Goal: Task Accomplishment & Management: Manage account settings

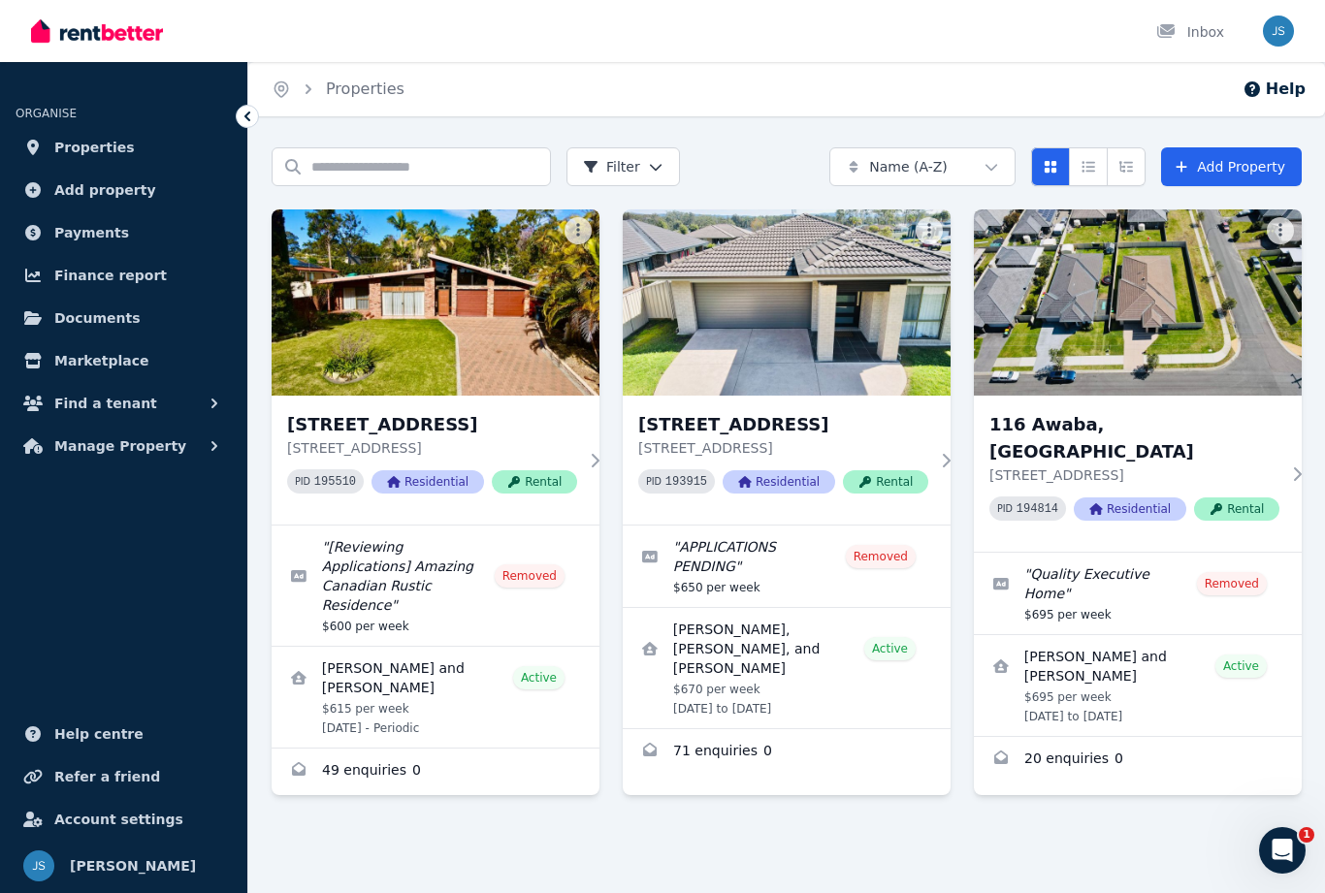
click at [803, 429] on h3 "[STREET_ADDRESS]" at bounding box center [783, 424] width 290 height 27
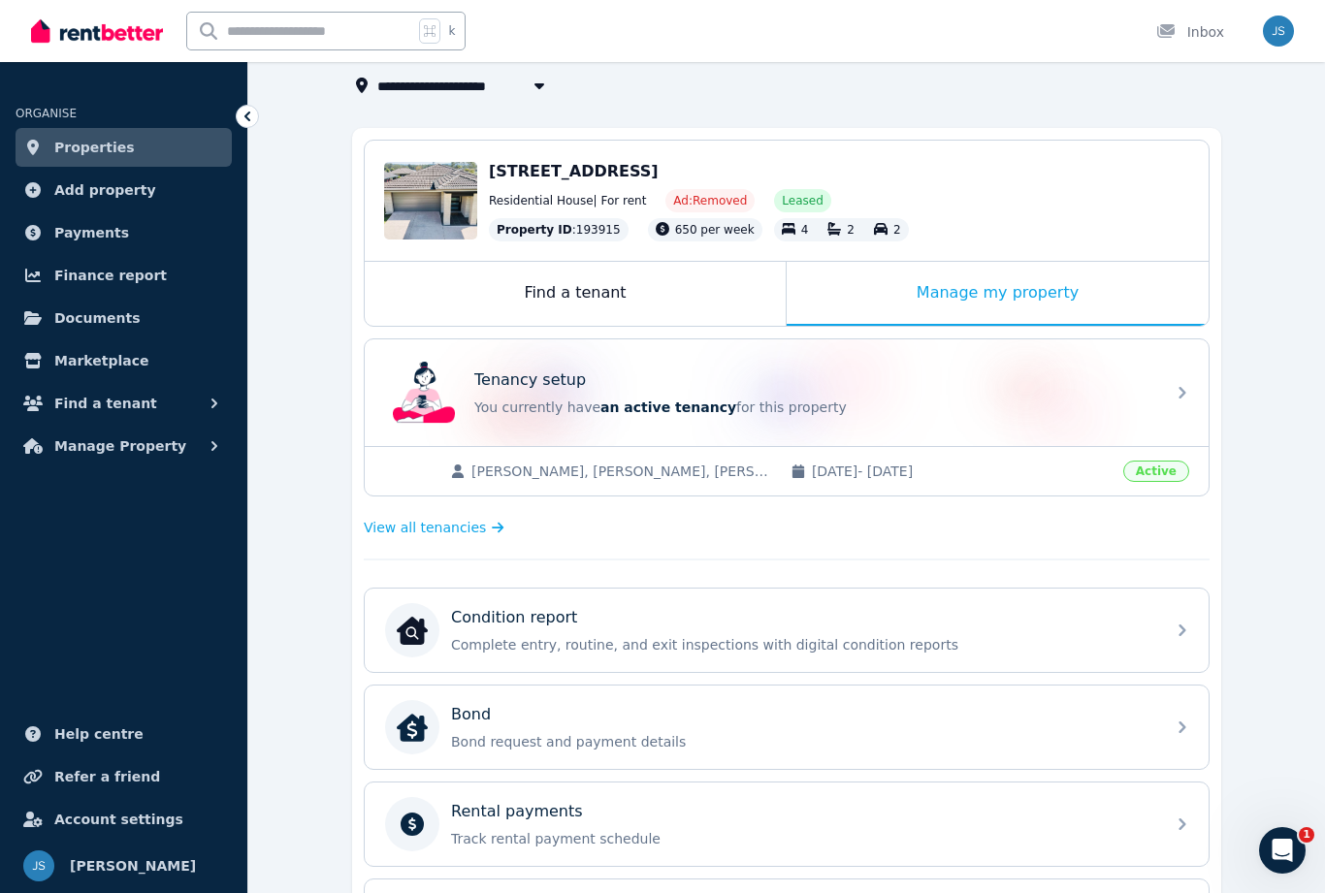
scroll to position [121, 0]
click at [1057, 288] on div "Manage my property" at bounding box center [998, 295] width 422 height 64
click at [1020, 308] on div "Manage my property" at bounding box center [998, 295] width 422 height 64
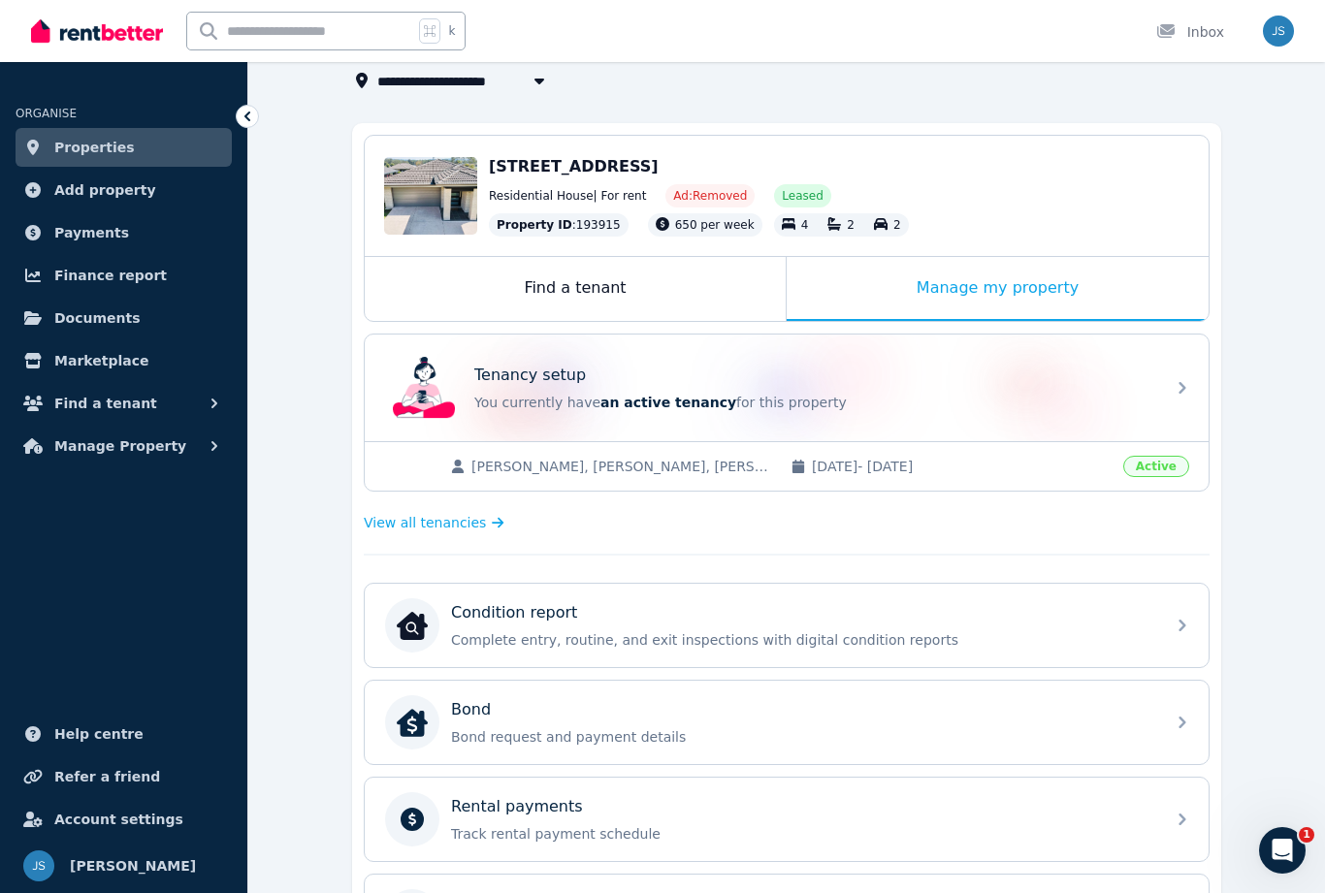
scroll to position [125, 0]
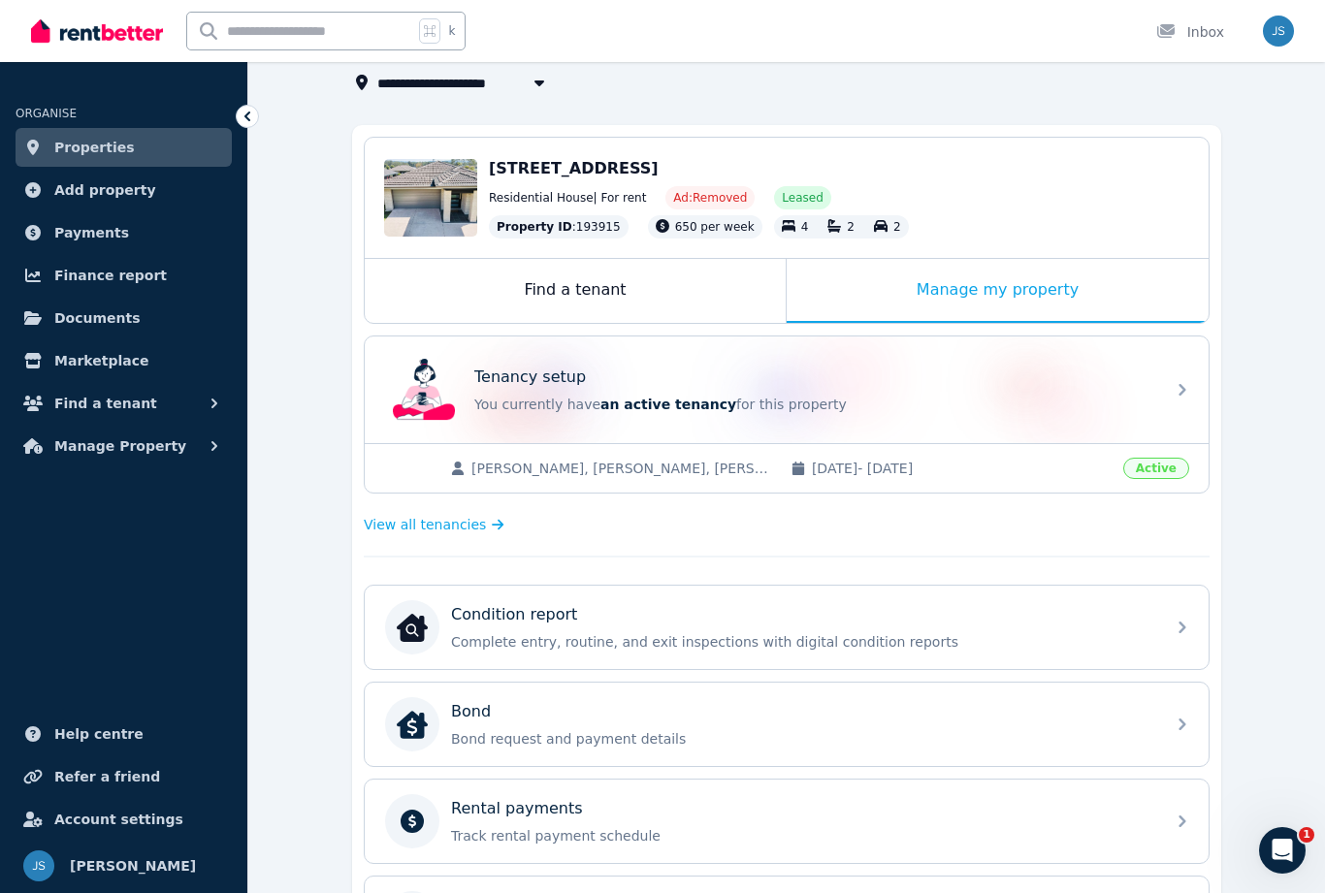
click at [135, 328] on link "Documents" at bounding box center [124, 318] width 216 height 39
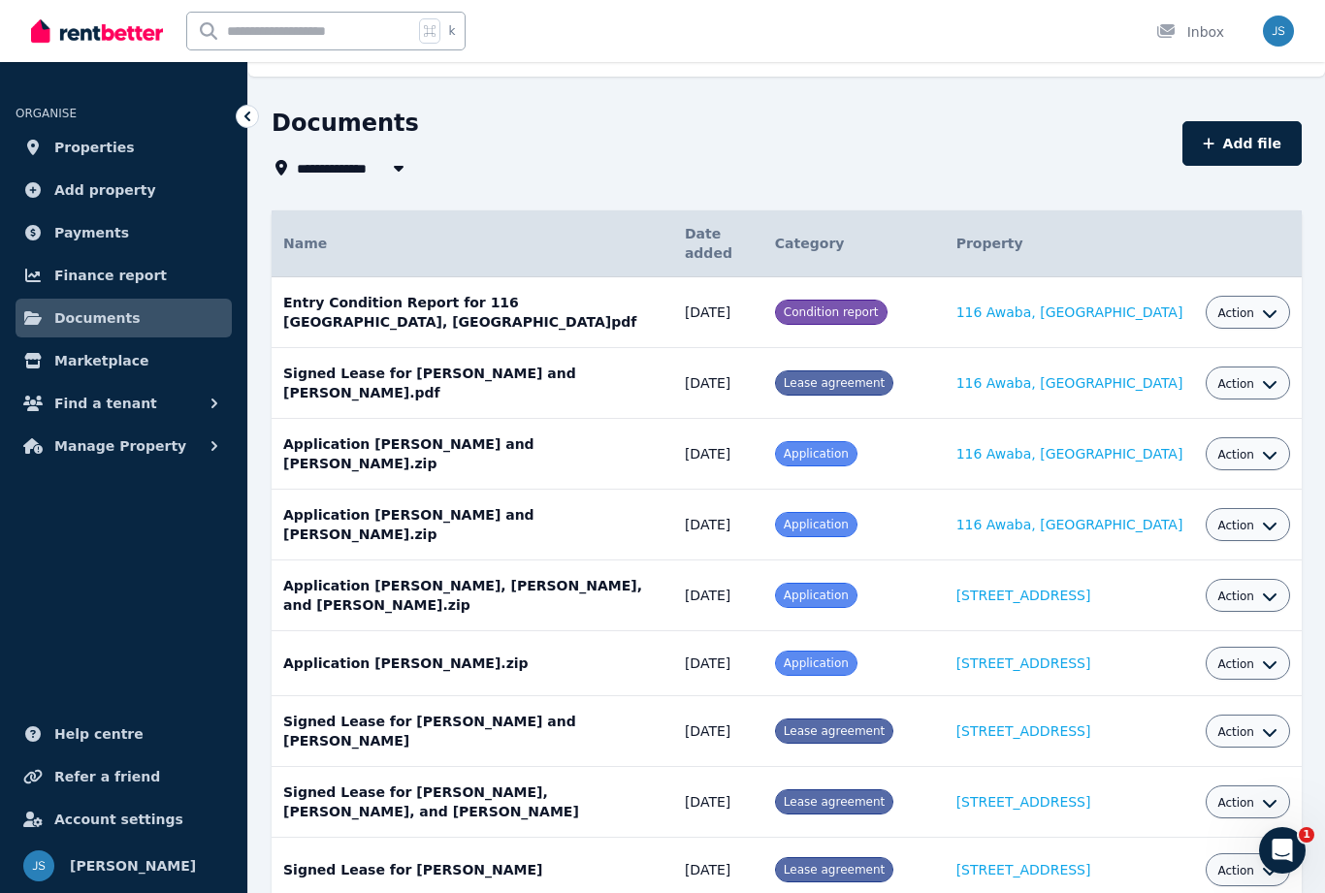
scroll to position [43, 0]
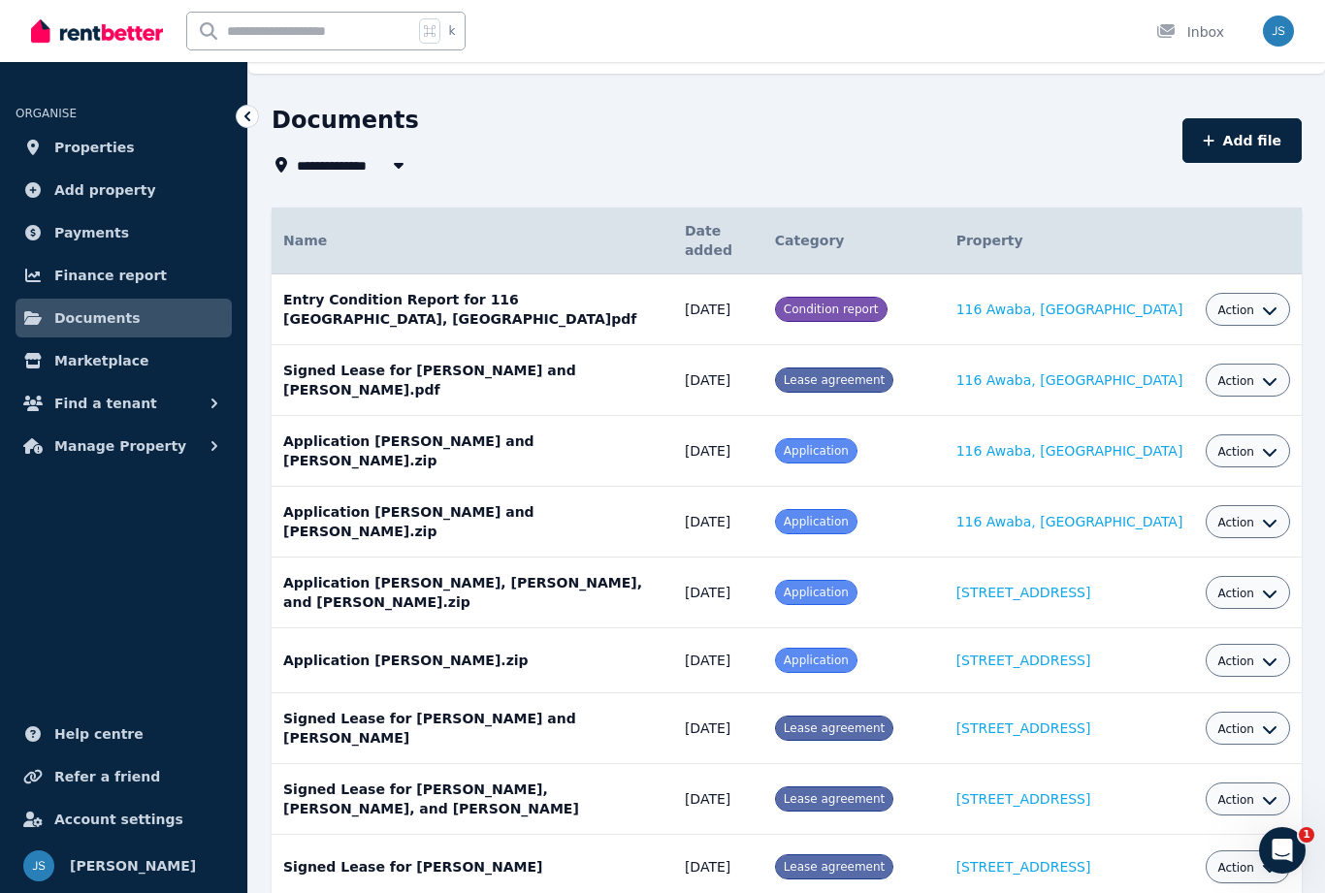
click at [885, 793] on span "Lease agreement" at bounding box center [834, 800] width 101 height 14
click at [673, 764] on td "Signed Lease for [PERSON_NAME], [PERSON_NAME], and [PERSON_NAME] Date added: [D…" at bounding box center [473, 799] width 402 height 71
click at [1276, 793] on icon "button" at bounding box center [1270, 801] width 16 height 16
click at [1181, 861] on link "View" at bounding box center [1188, 878] width 186 height 35
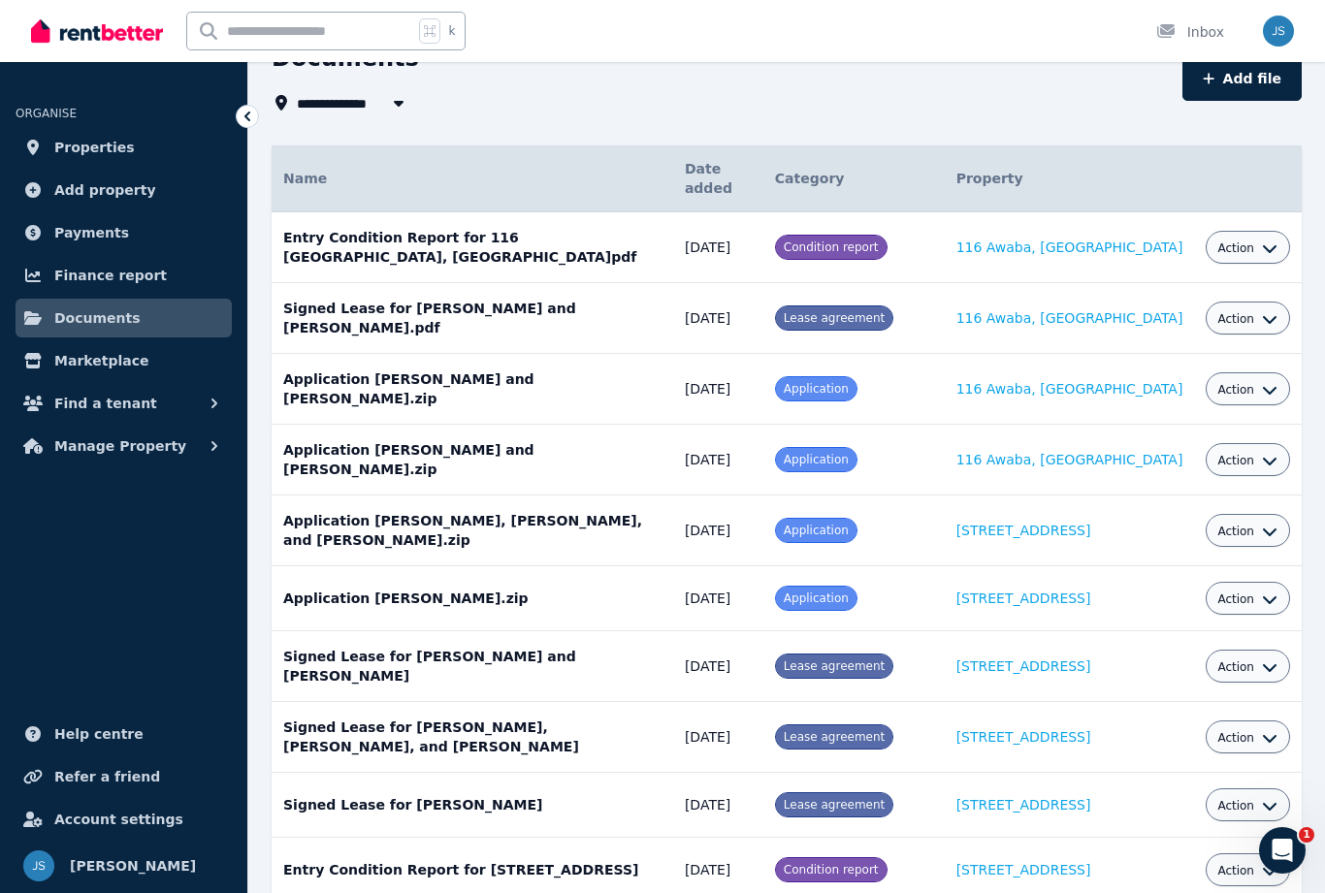
click at [128, 162] on link "Properties" at bounding box center [124, 147] width 216 height 39
